Goal: Information Seeking & Learning: Learn about a topic

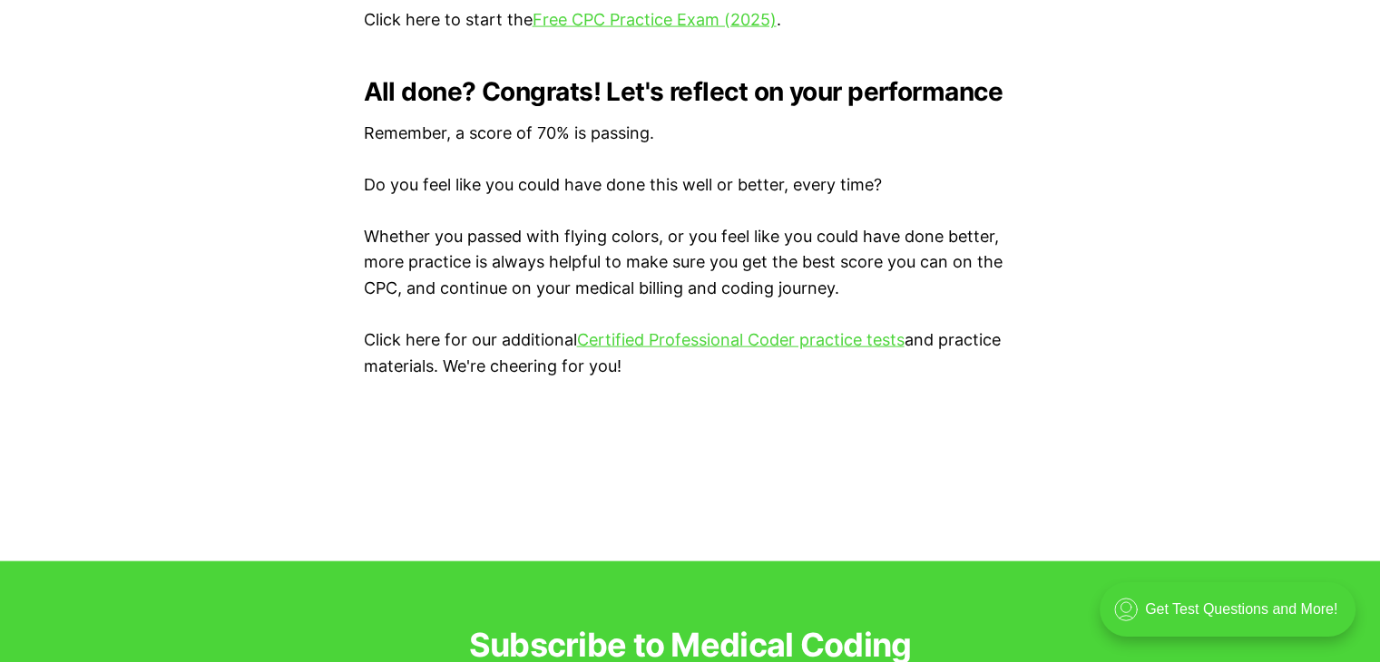
scroll to position [3539, 0]
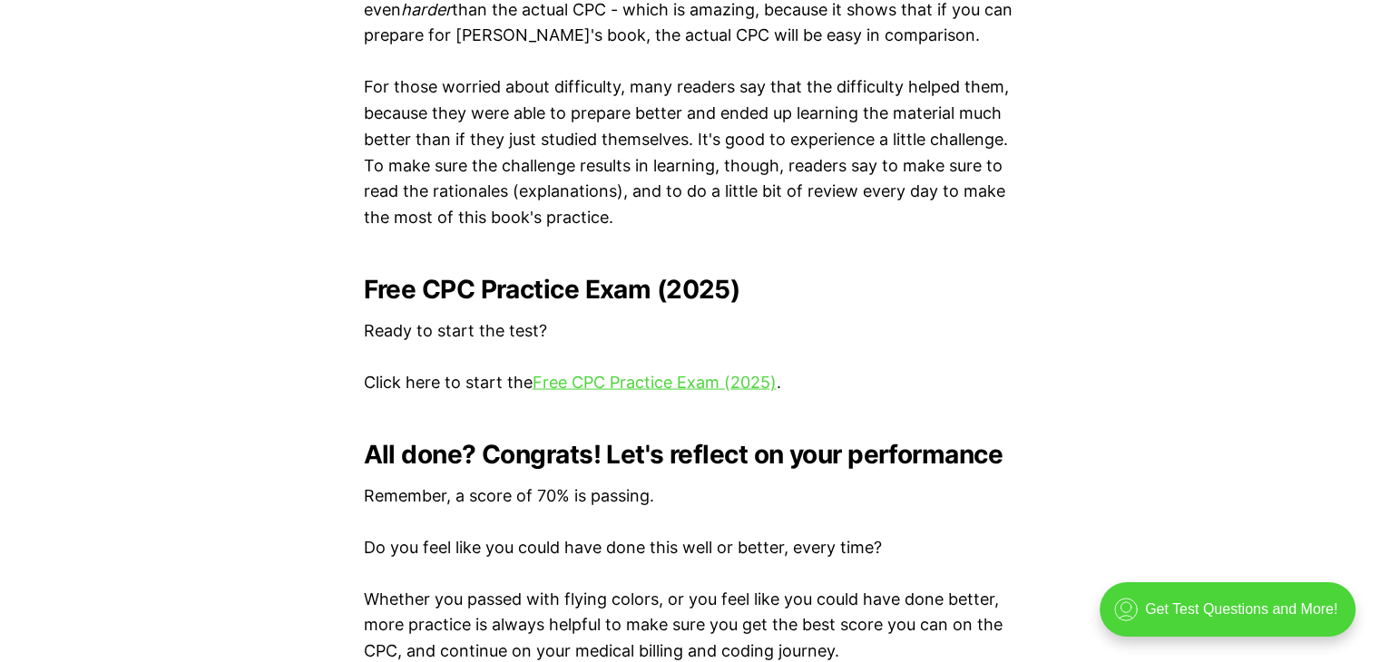
click at [599, 393] on p "Click here to start the Free CPC Practice Exam (2025) ." at bounding box center [690, 383] width 653 height 26
click at [601, 376] on link "Free CPC Practice Exam (2025)" at bounding box center [654, 382] width 244 height 19
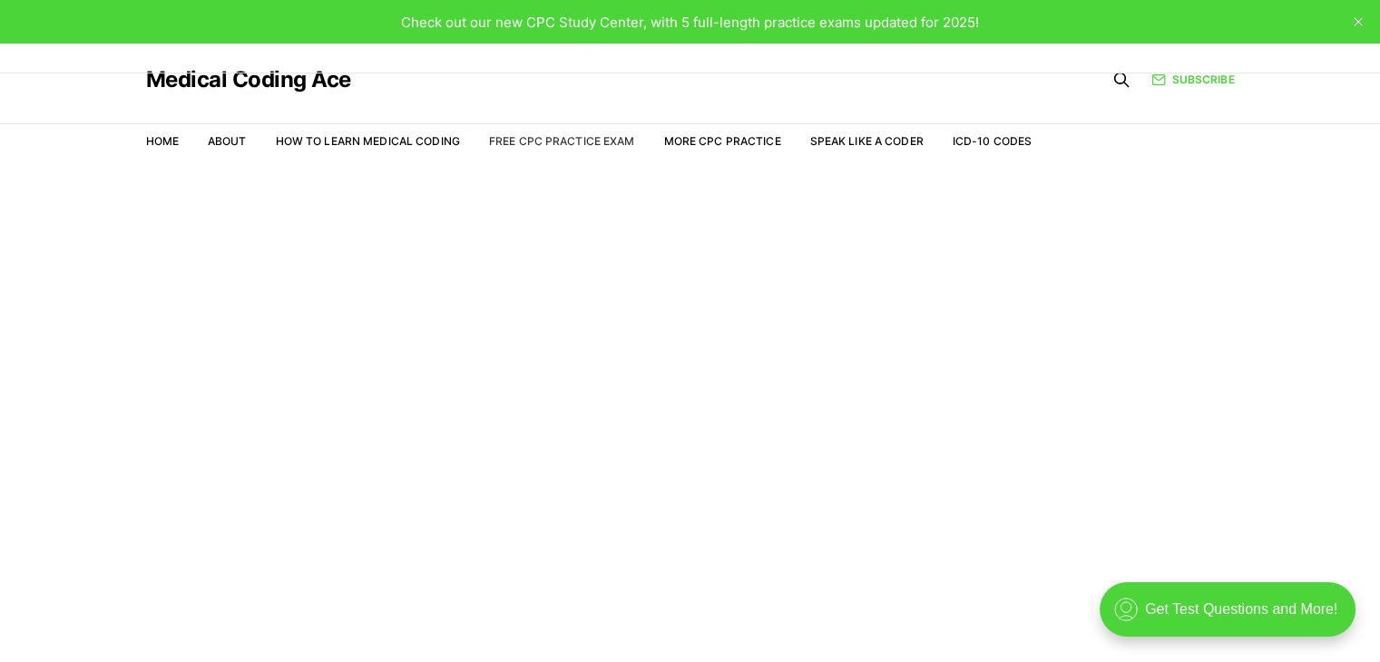
click at [584, 142] on link "Free CPC Practice Exam" at bounding box center [562, 141] width 146 height 14
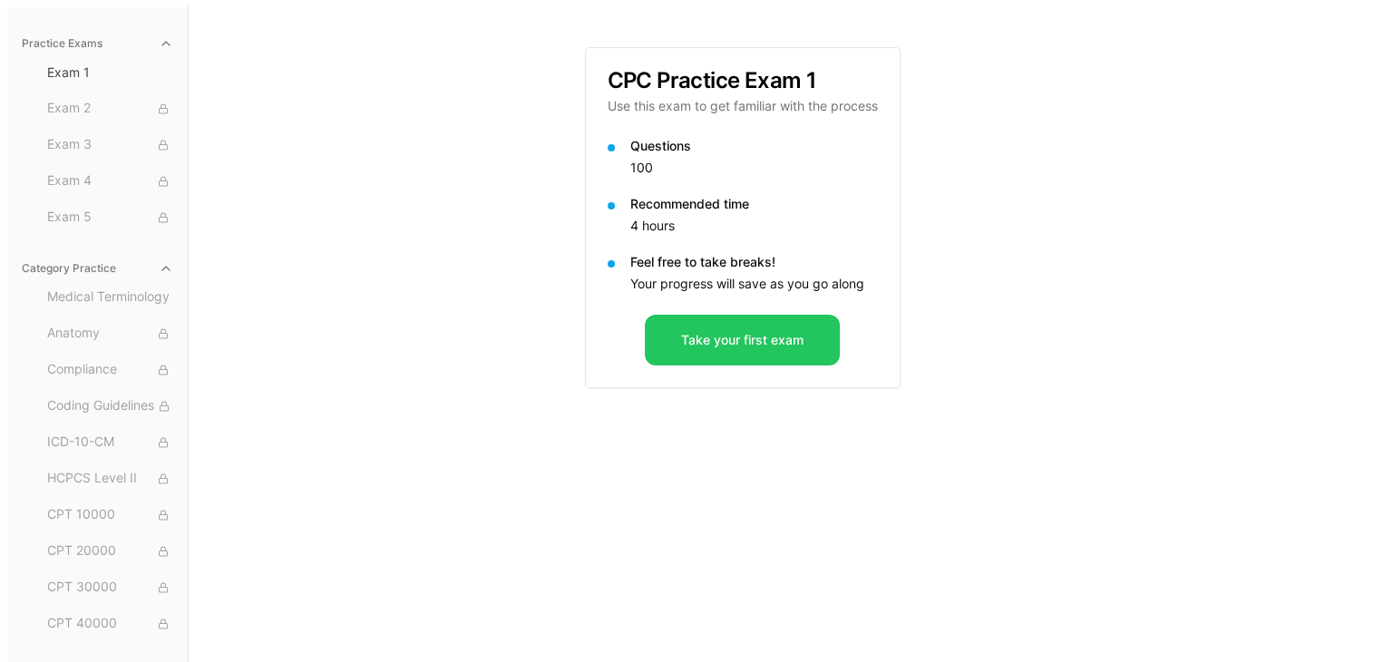
scroll to position [167, 0]
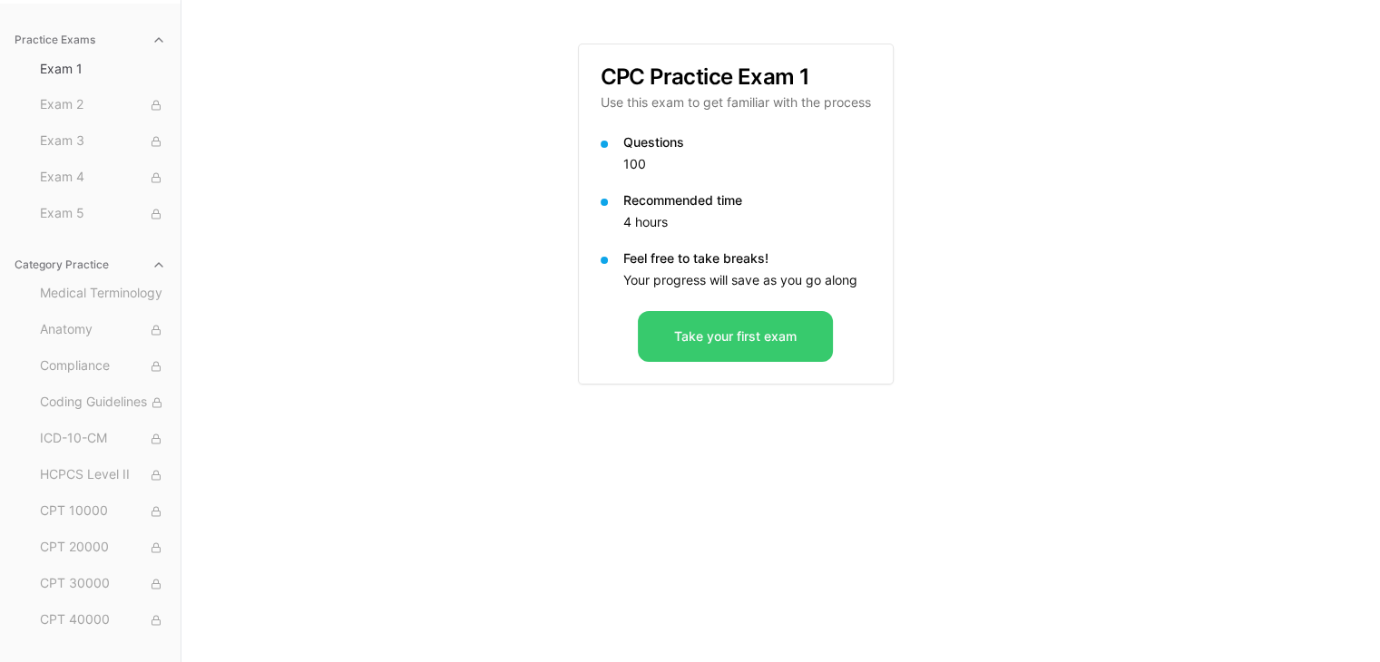
click at [753, 332] on button "Take your first exam" at bounding box center [735, 336] width 195 height 51
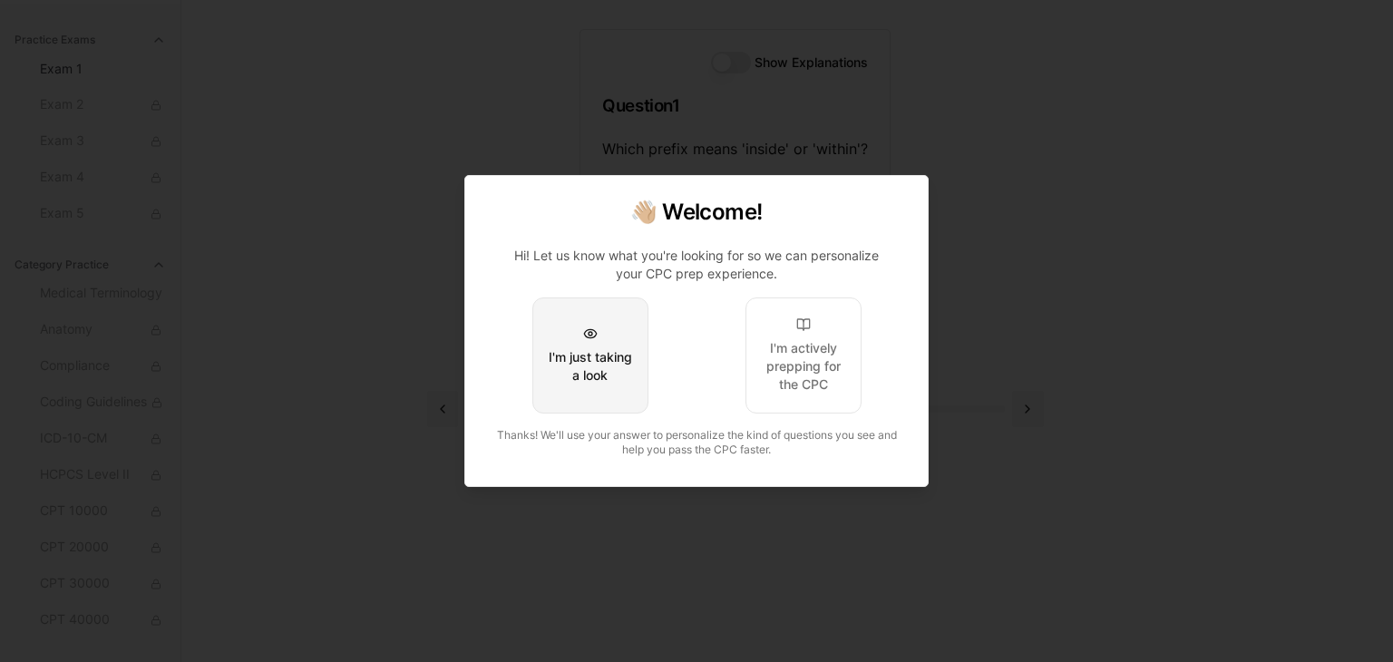
click at [578, 339] on button "I'm just taking a look" at bounding box center [590, 356] width 116 height 116
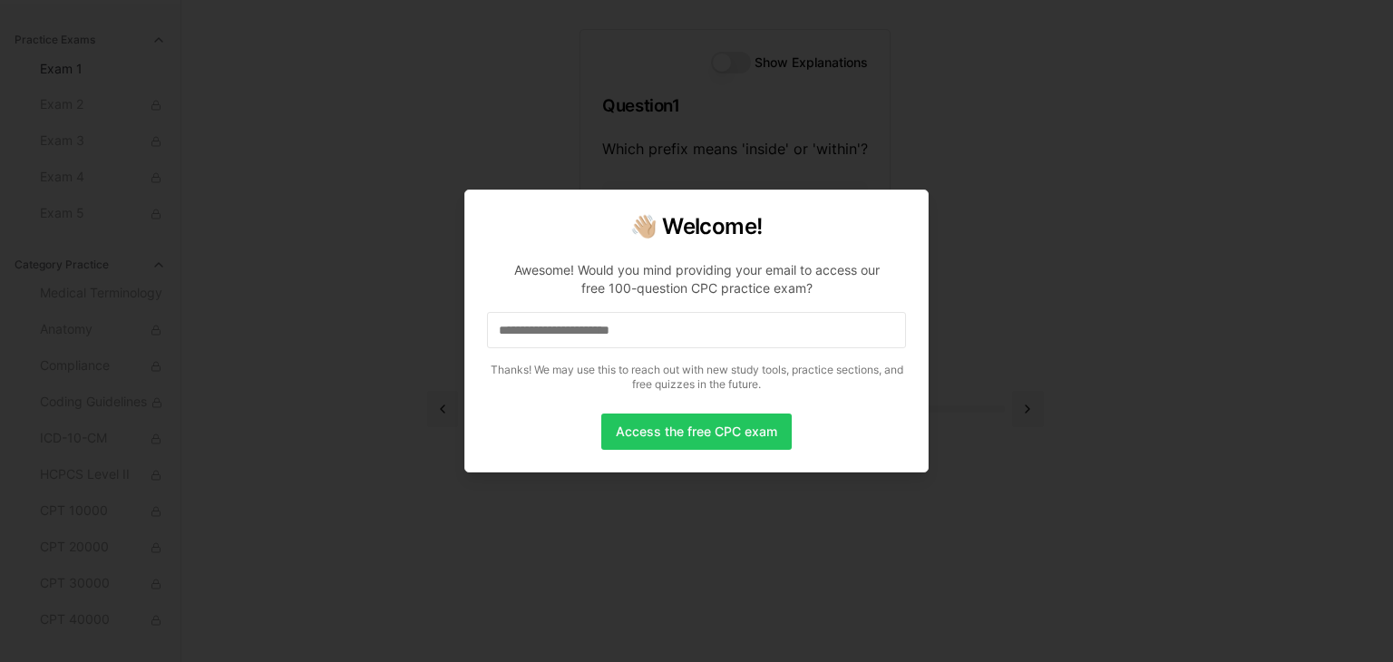
click at [458, 95] on div at bounding box center [696, 331] width 1393 height 662
